Goal: Information Seeking & Learning: Check status

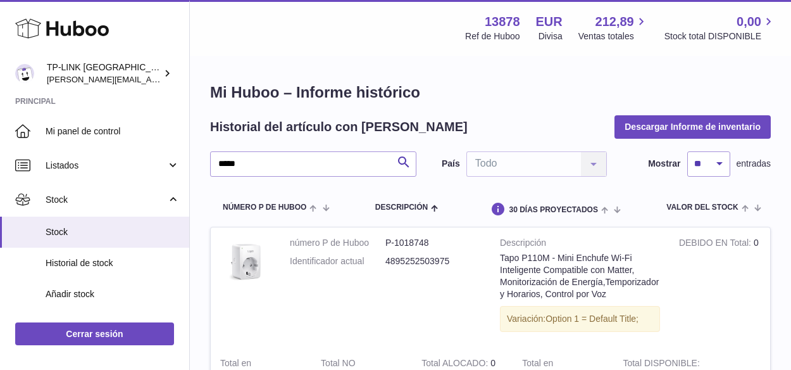
drag, startPoint x: 265, startPoint y: 168, endPoint x: 214, endPoint y: 160, distance: 51.9
click at [212, 160] on input "*****" at bounding box center [313, 163] width 206 height 25
type input "****"
click at [405, 161] on icon "submit" at bounding box center [403, 162] width 15 height 16
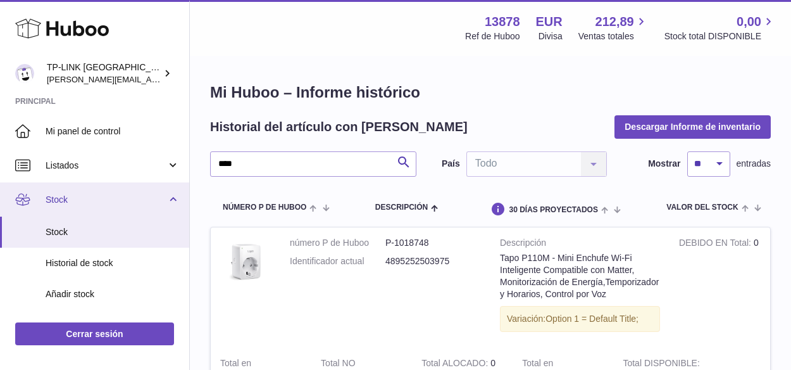
click at [157, 198] on span "Stock" at bounding box center [106, 200] width 121 height 12
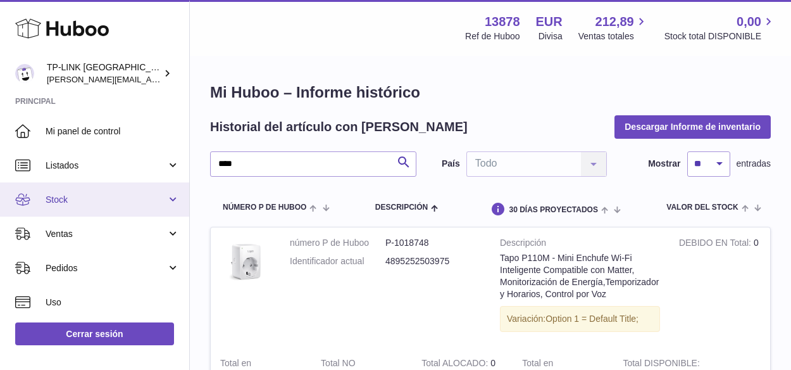
click at [110, 196] on span "Stock" at bounding box center [106, 200] width 121 height 12
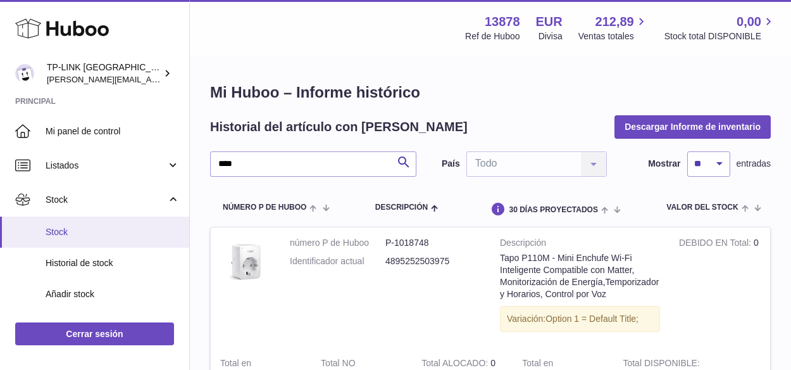
click at [68, 230] on span "Stock" at bounding box center [113, 232] width 134 height 12
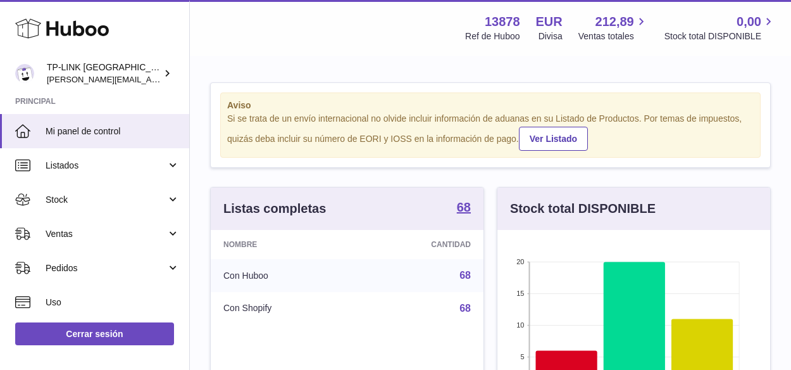
scroll to position [198, 273]
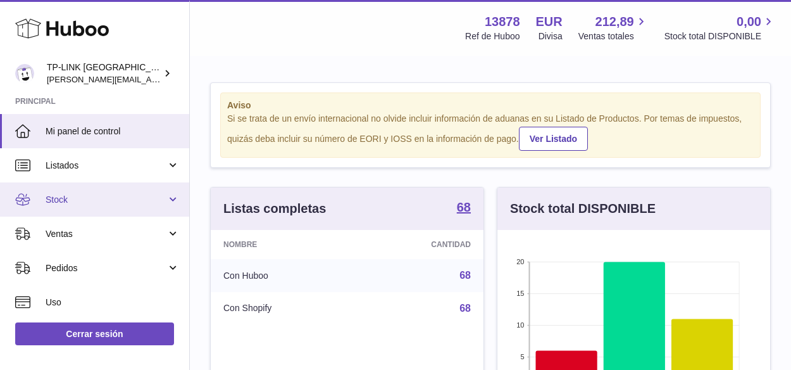
click at [172, 199] on link "Stock" at bounding box center [94, 199] width 189 height 34
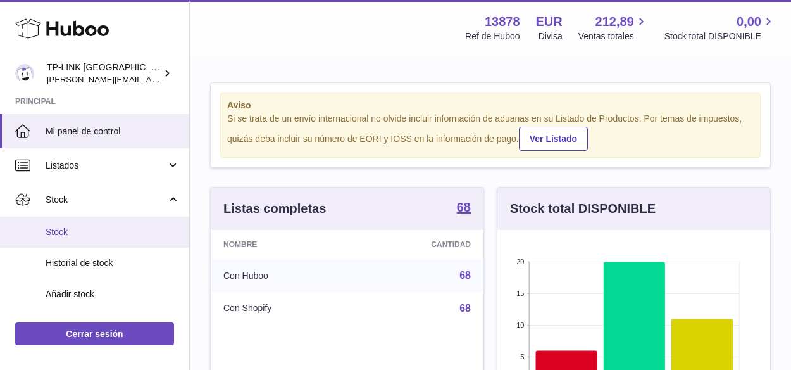
click at [60, 235] on span "Stock" at bounding box center [113, 232] width 134 height 12
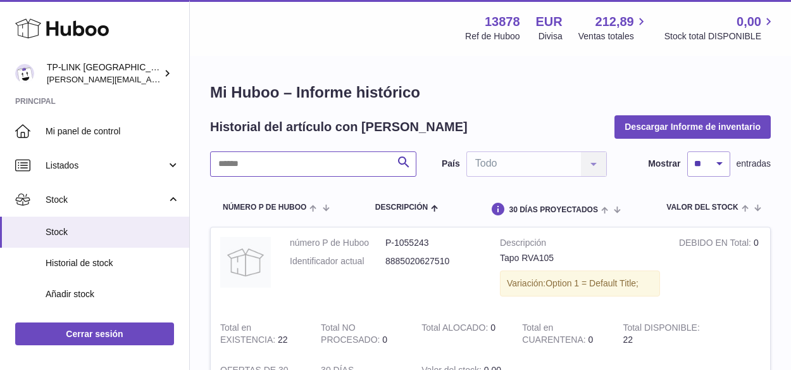
click at [336, 157] on input "text" at bounding box center [313, 163] width 206 height 25
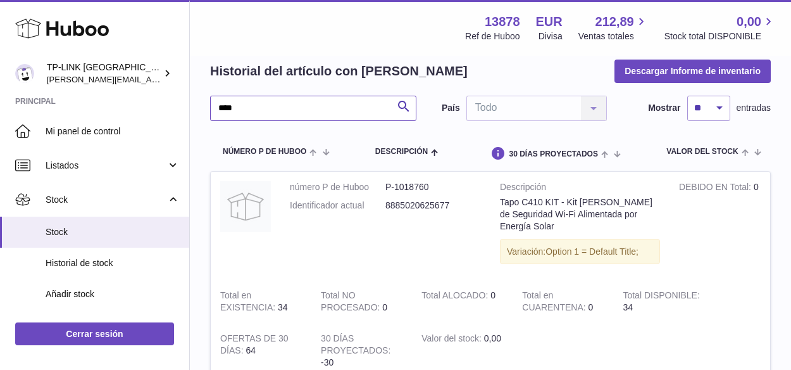
scroll to position [127, 0]
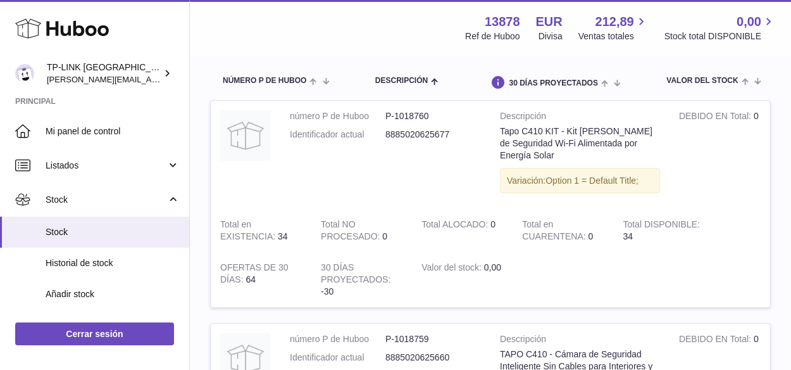
drag, startPoint x: 779, startPoint y: 282, endPoint x: 748, endPoint y: 282, distance: 31.0
click at [779, 282] on div "Mi Huboo – Informe histórico Historial del artículo con [PERSON_NAME] Informe d…" at bounding box center [490, 250] width 601 height 641
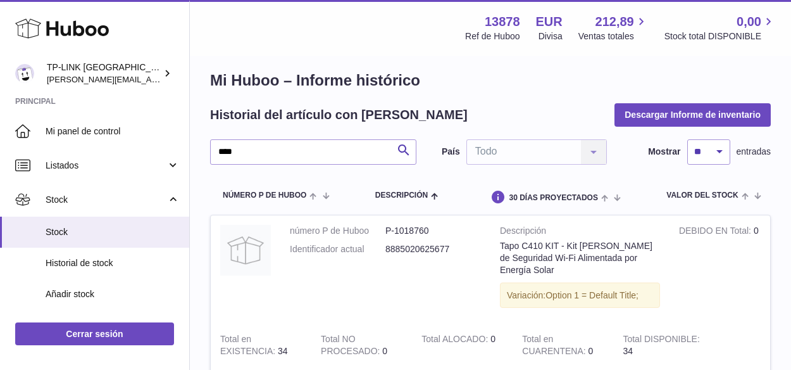
scroll to position [0, 0]
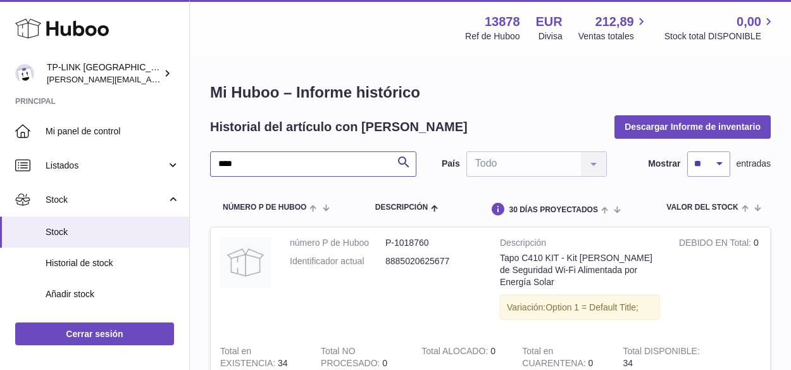
click at [260, 158] on input "****" at bounding box center [313, 163] width 206 height 25
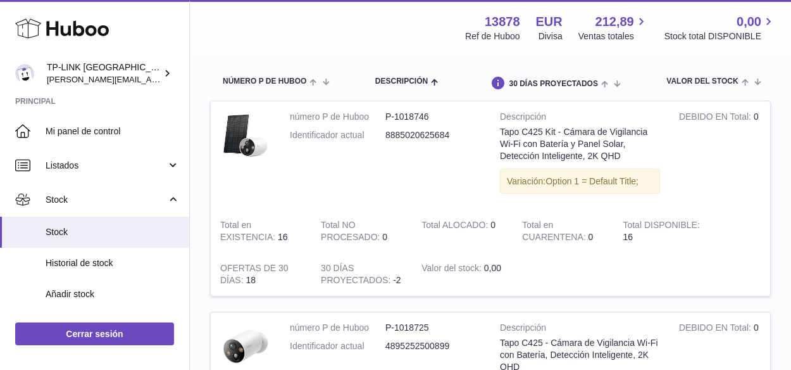
scroll to position [127, 0]
drag, startPoint x: 311, startPoint y: 164, endPoint x: 323, endPoint y: 170, distance: 13.6
click at [311, 165] on td "número P de Huboo P-1018746 Identificador actual 8885020625684" at bounding box center [385, 155] width 210 height 108
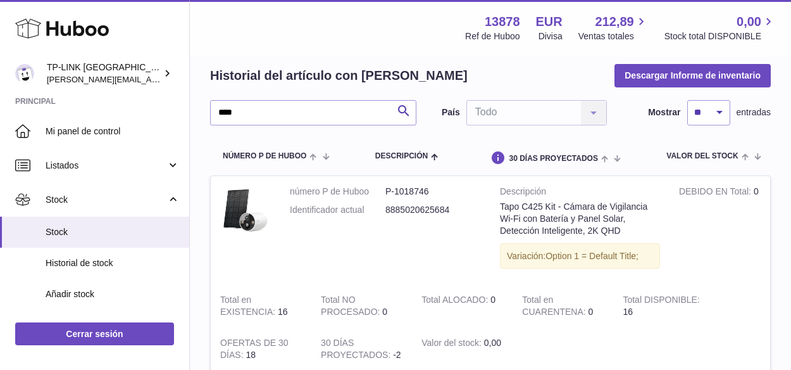
scroll to position [0, 0]
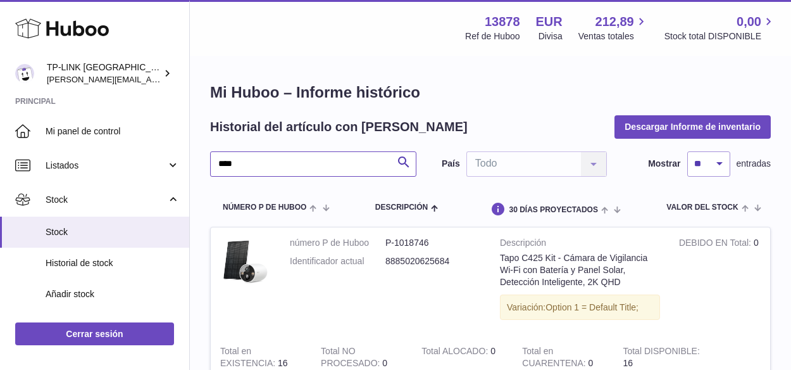
drag, startPoint x: 257, startPoint y: 164, endPoint x: 198, endPoint y: 157, distance: 59.3
click at [198, 157] on div "Mi Huboo – Informe histórico Historial del artículo con [PERSON_NAME] Informe d…" at bounding box center [490, 365] width 601 height 617
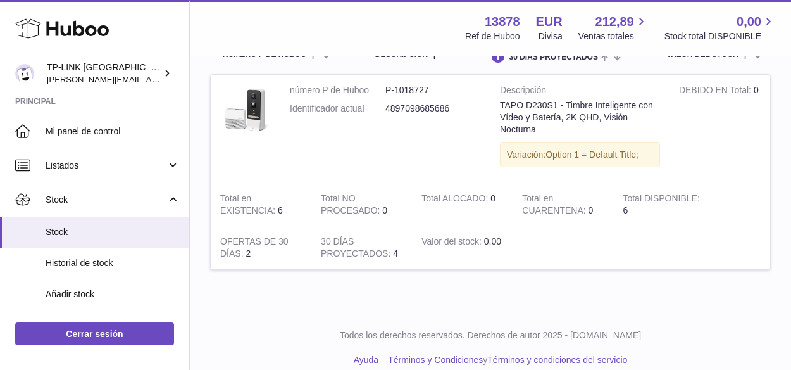
scroll to position [167, 0]
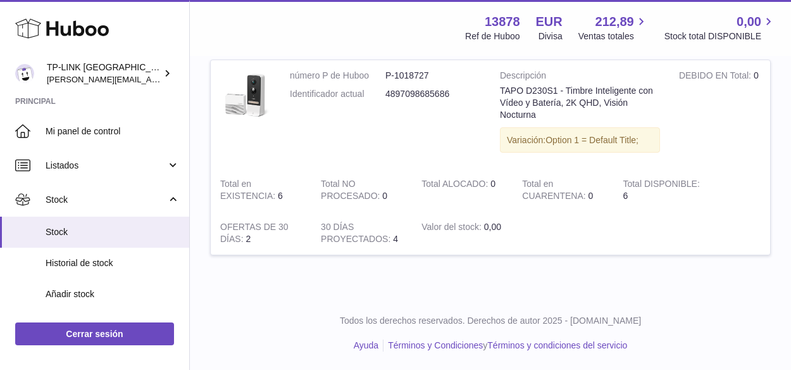
click at [309, 29] on div "Menú Huboo 13878 Ref de Huboo EUR Divisa 212,89 Ventas totales 0,00 Stock total…" at bounding box center [490, 27] width 571 height 29
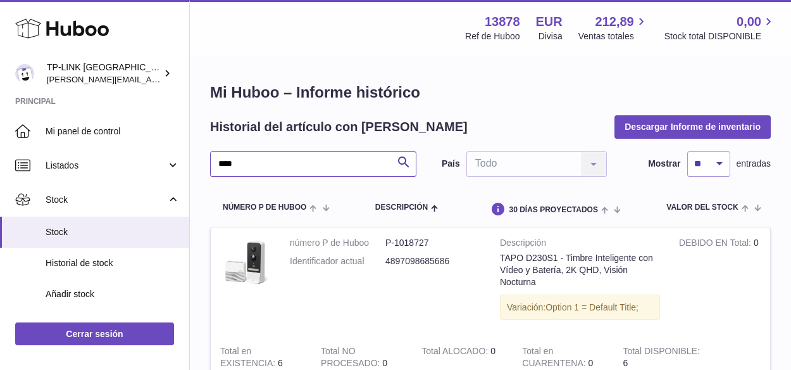
drag, startPoint x: 261, startPoint y: 162, endPoint x: 195, endPoint y: 153, distance: 66.5
click at [194, 156] on div "Mi Huboo – Informe histórico Historial del artículo con [PERSON_NAME] Informe d…" at bounding box center [490, 260] width 601 height 406
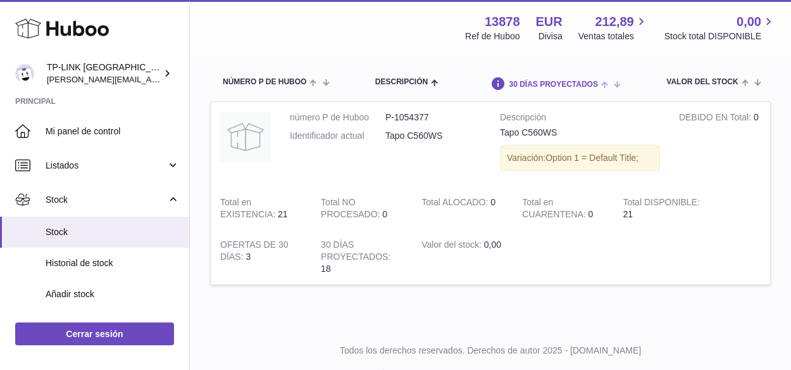
scroll to position [127, 0]
drag, startPoint x: 277, startPoint y: 28, endPoint x: 294, endPoint y: 42, distance: 21.6
click at [277, 28] on div "Menú Huboo 13878 Ref de Huboo EUR Divisa 212,89 Ventas totales 0,00 Stock total…" at bounding box center [490, 27] width 571 height 29
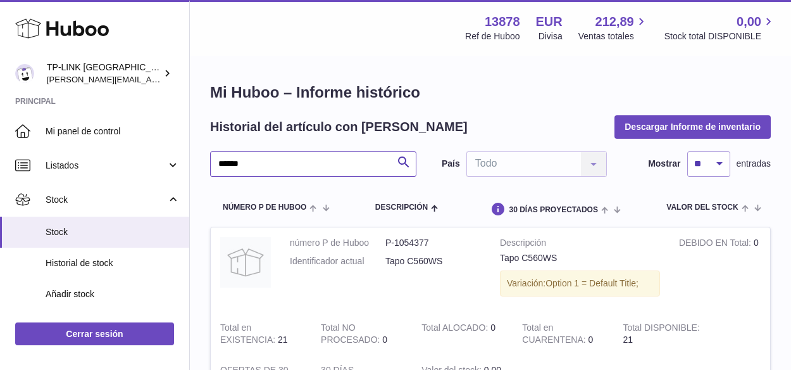
drag, startPoint x: 267, startPoint y: 165, endPoint x: 223, endPoint y: 163, distance: 43.7
click at [223, 163] on input "******" at bounding box center [313, 163] width 206 height 25
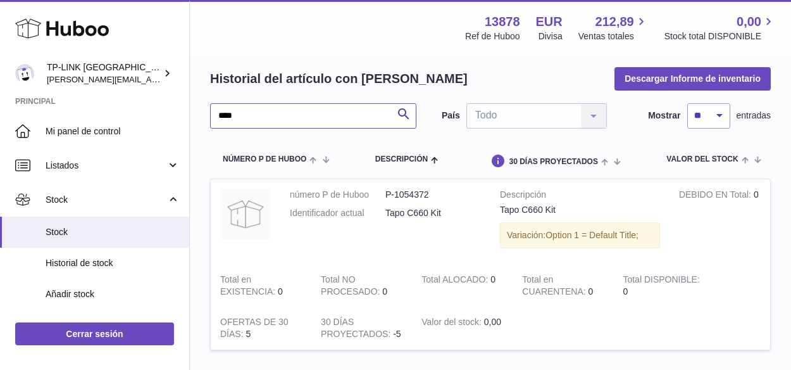
scroll to position [143, 0]
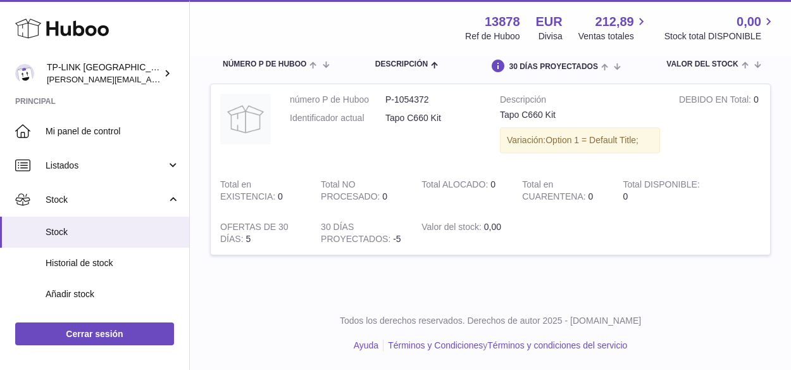
type input "****"
click at [116, 20] on div "Huboo" at bounding box center [94, 29] width 189 height 55
